Goal: Navigation & Orientation: Find specific page/section

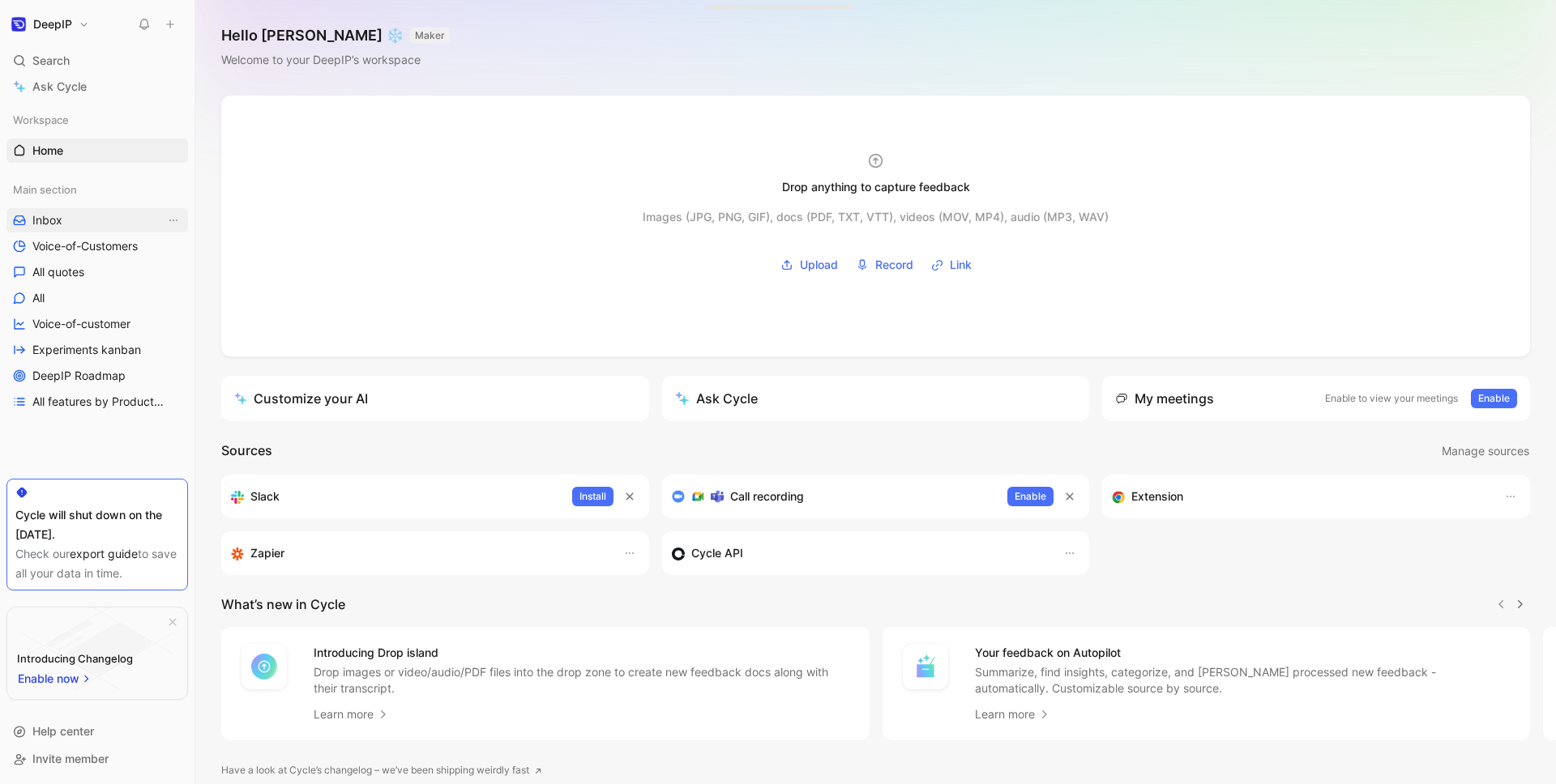
click at [92, 221] on link "Inbox" at bounding box center [97, 221] width 182 height 25
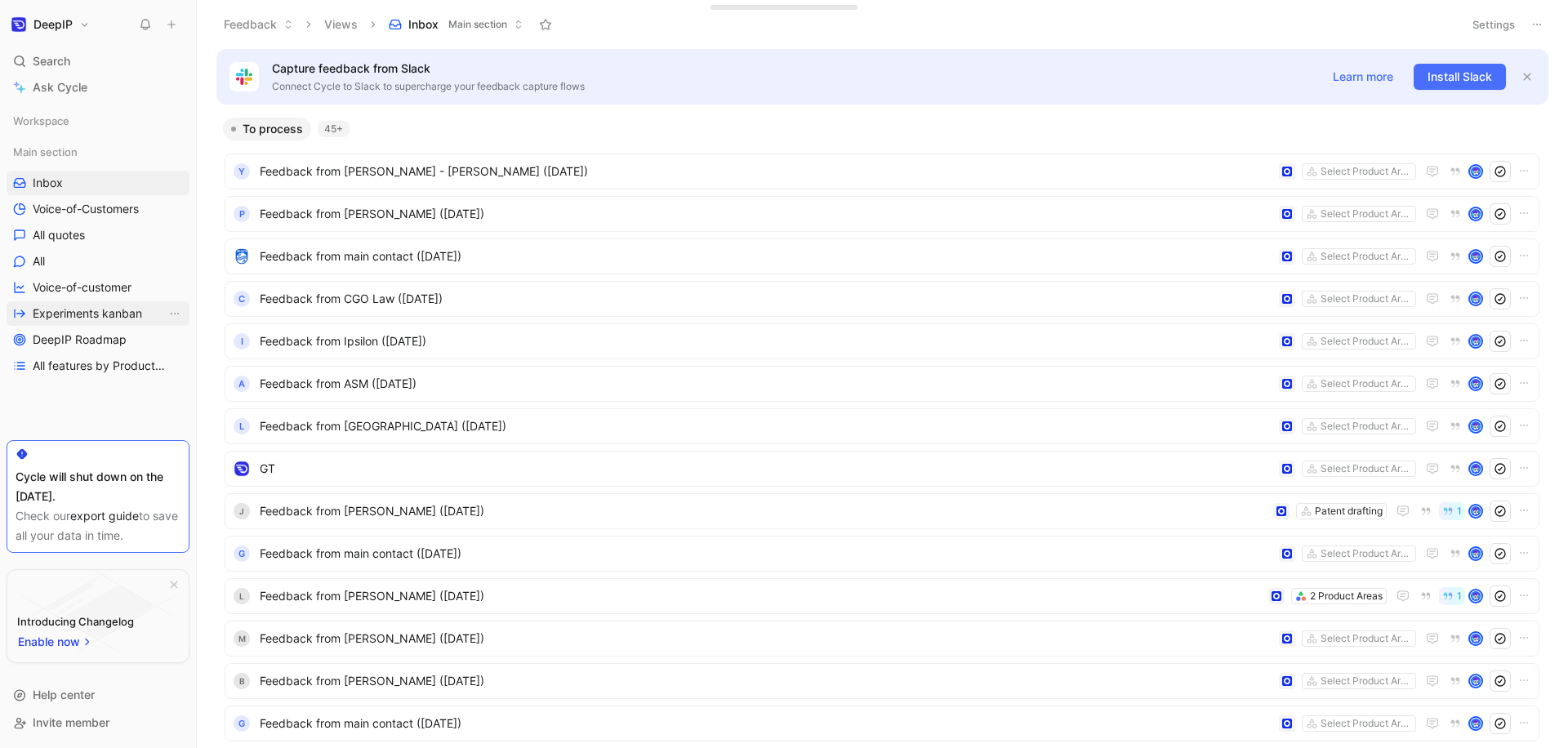
click at [96, 323] on link "Experiments kanban" at bounding box center [98, 314] width 183 height 25
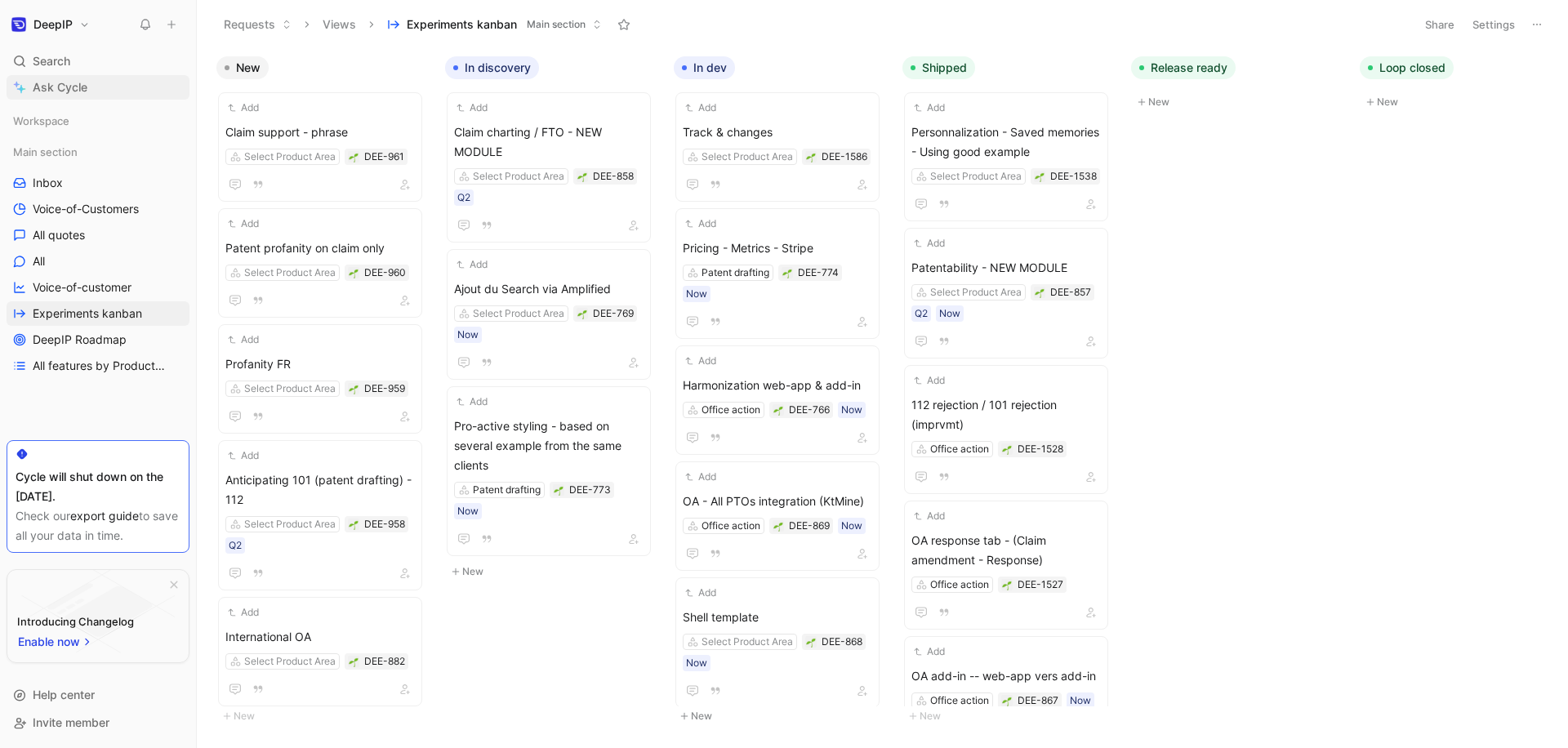
click at [46, 82] on span "Ask Cycle" at bounding box center [60, 87] width 54 height 20
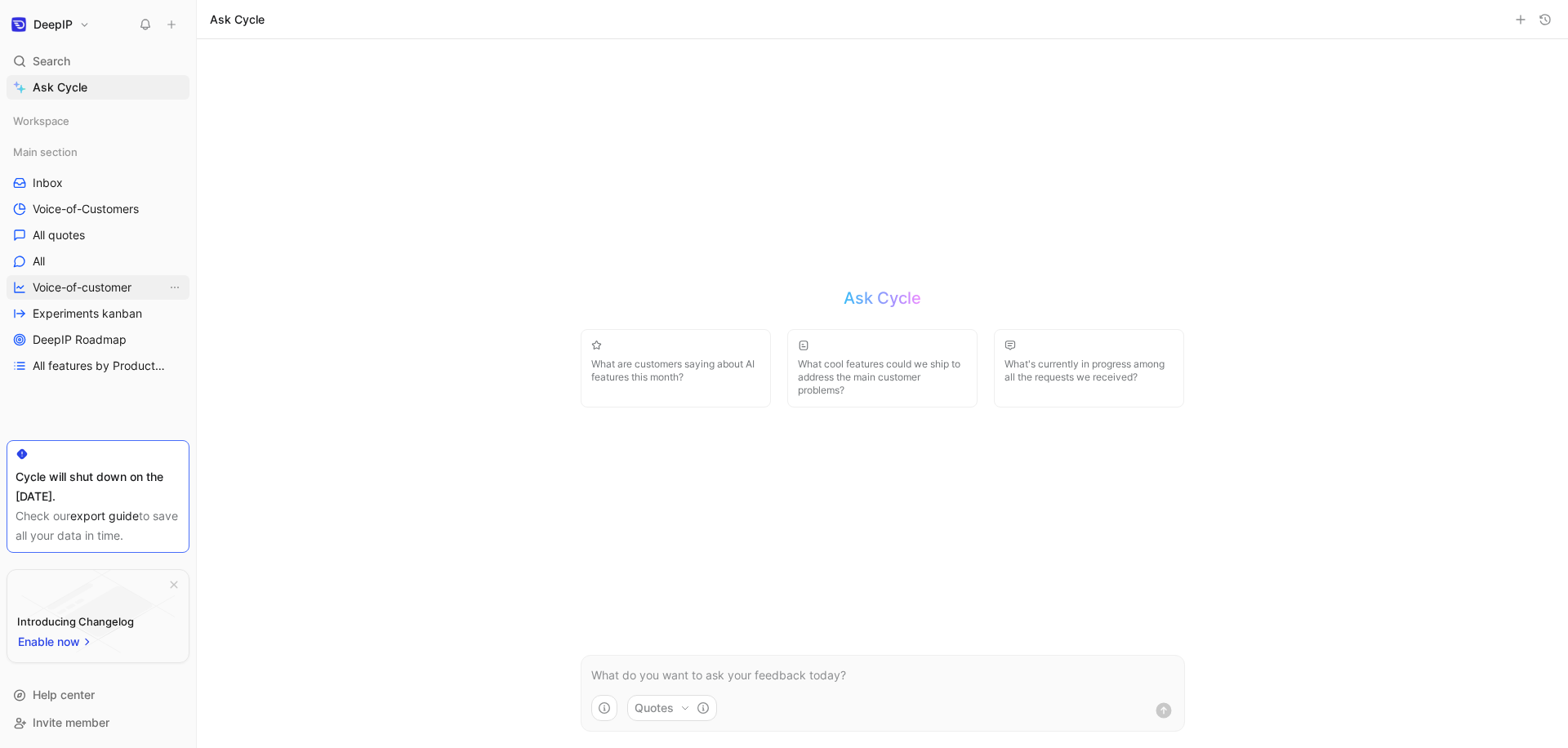
click at [87, 277] on link "Voice-of-customer" at bounding box center [98, 288] width 183 height 25
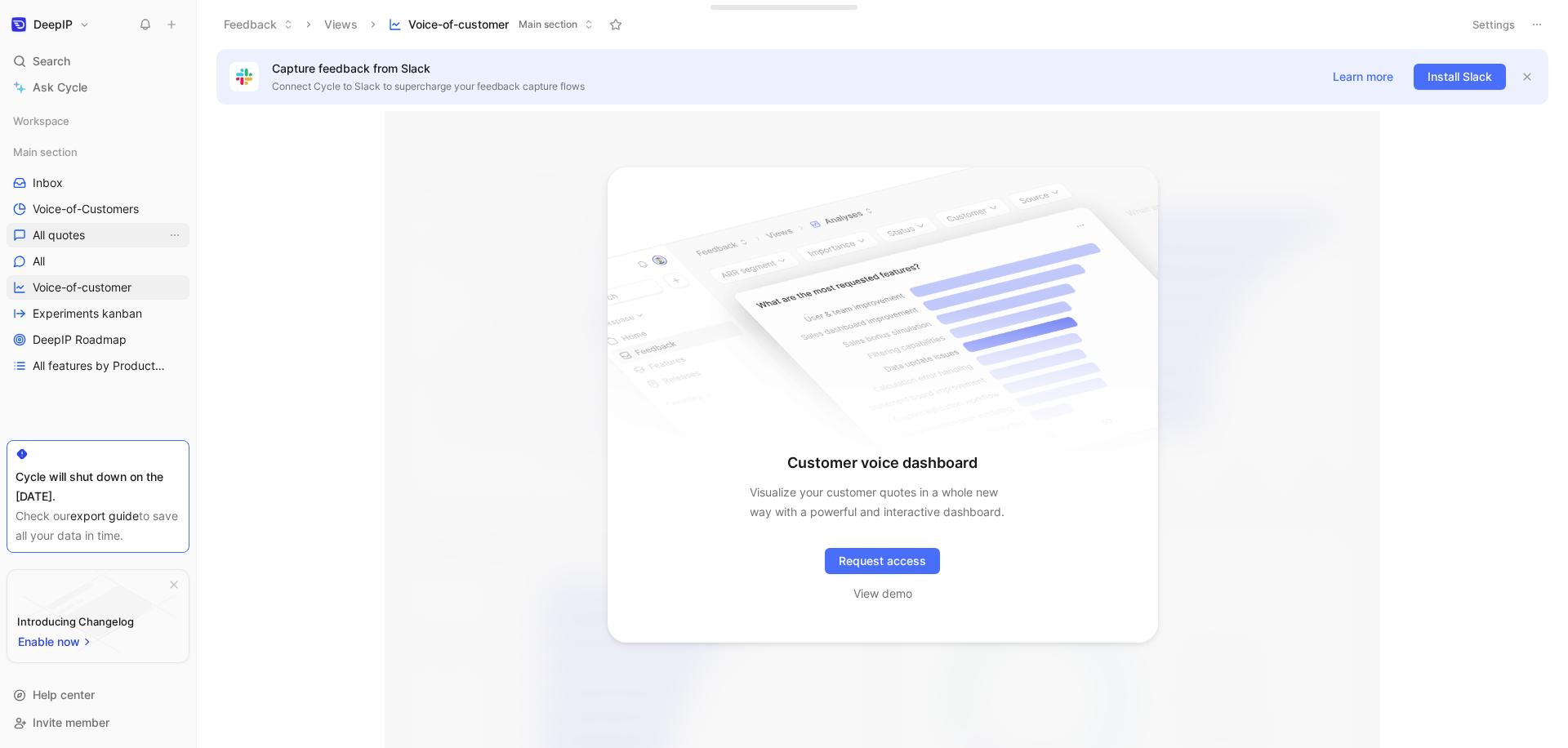
click at [100, 238] on link "All quotes" at bounding box center [98, 236] width 183 height 25
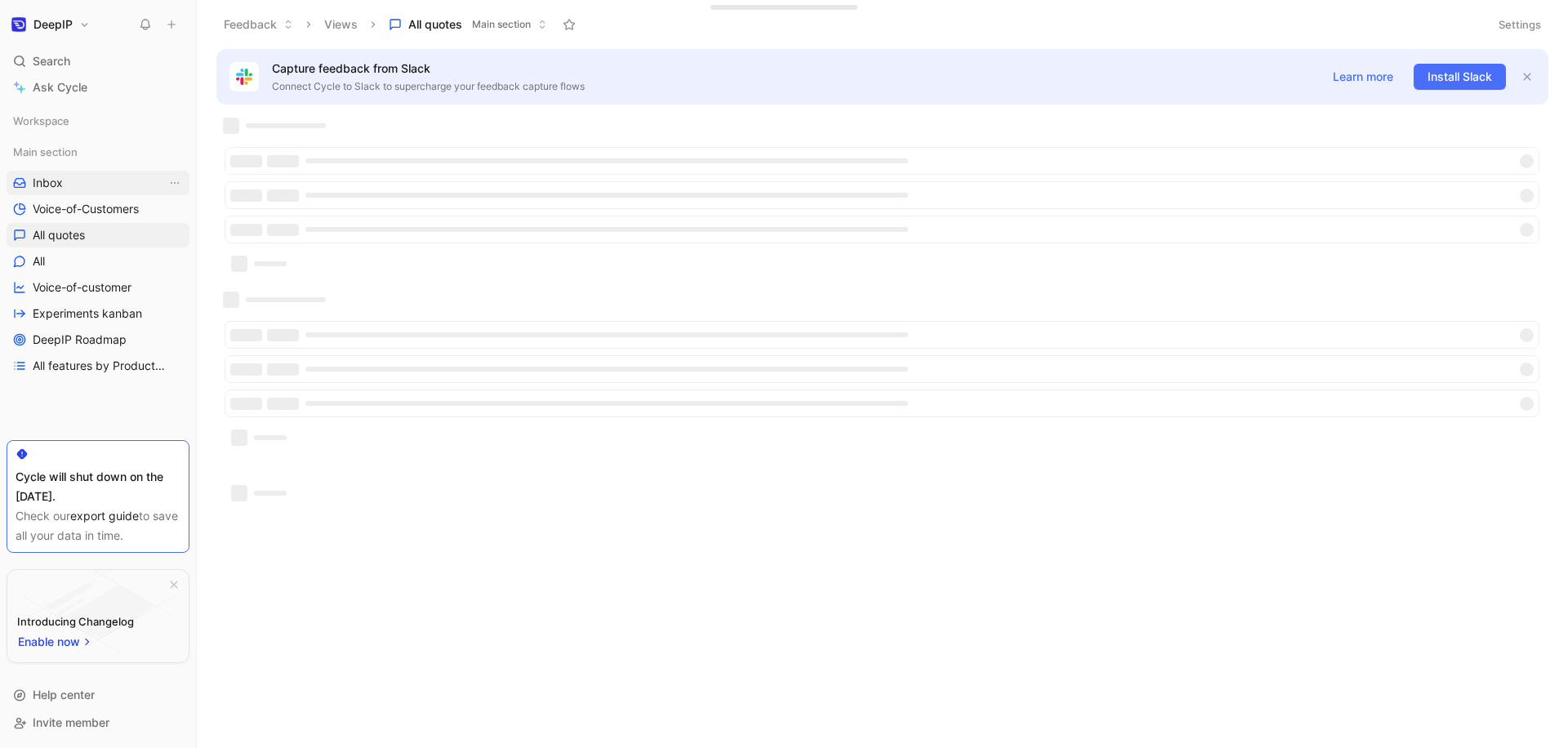
click at [109, 193] on link "Inbox" at bounding box center [98, 183] width 183 height 25
